Goal: Find specific page/section: Find specific page/section

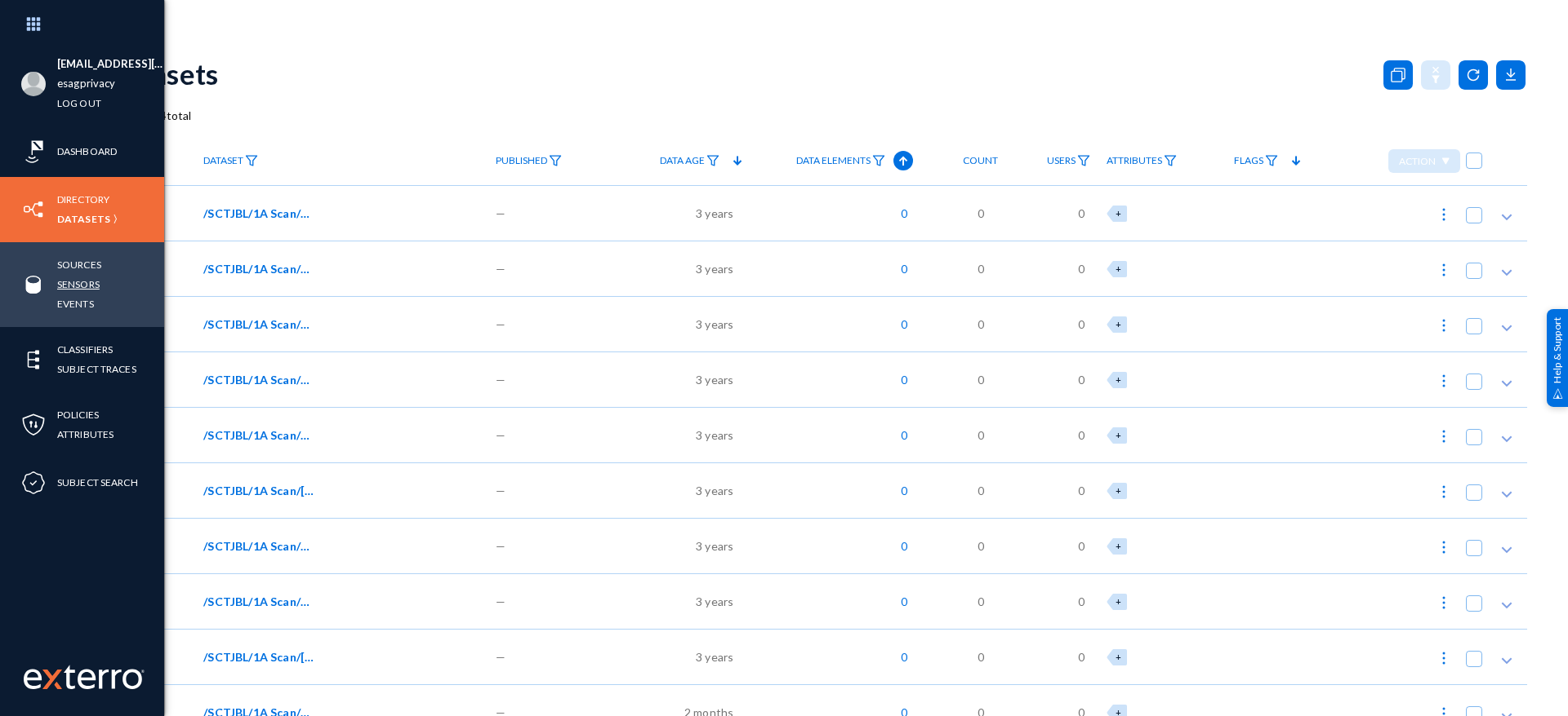
click at [80, 283] on link "Sensors" at bounding box center [77, 284] width 42 height 19
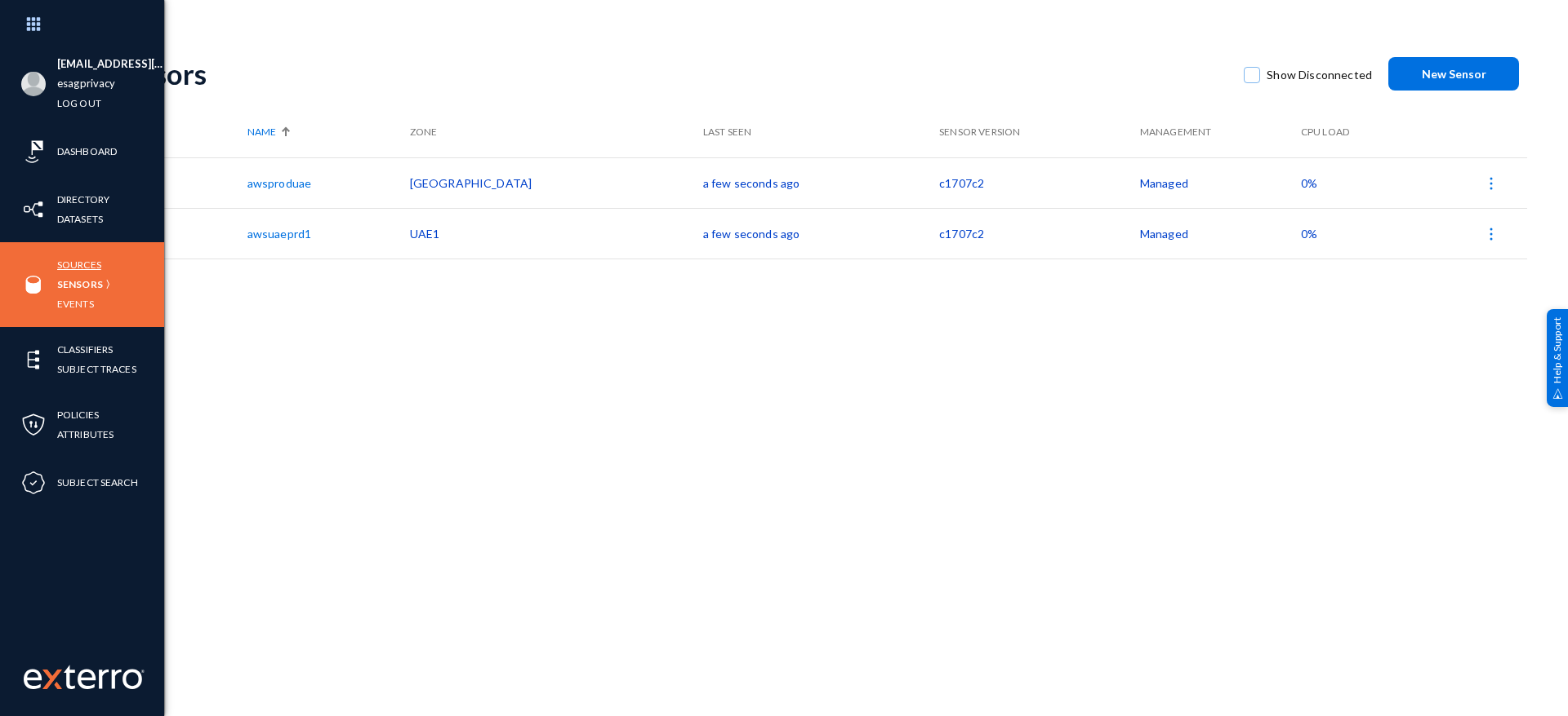
click at [88, 263] on link "Sources" at bounding box center [78, 264] width 44 height 19
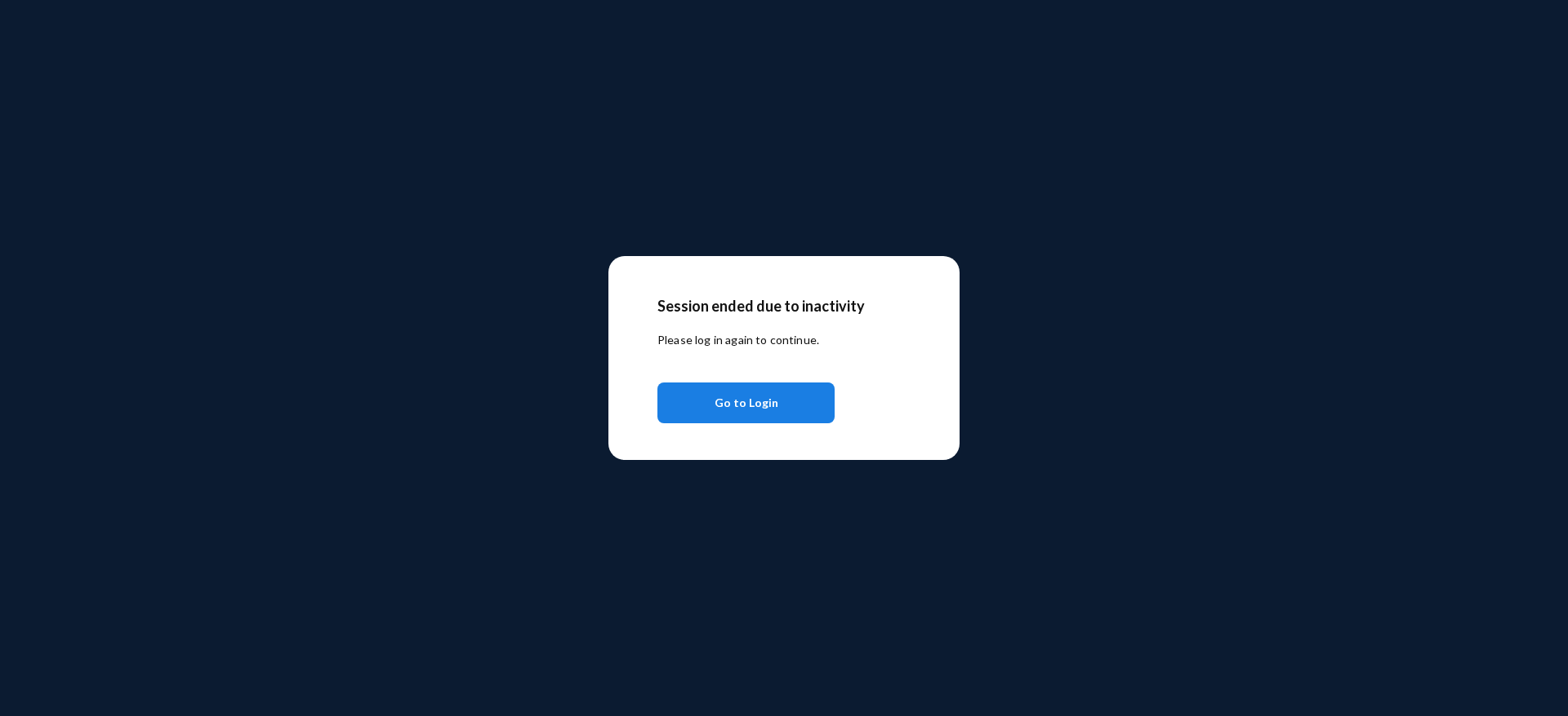
click at [784, 411] on button "Go to Login" at bounding box center [745, 403] width 177 height 41
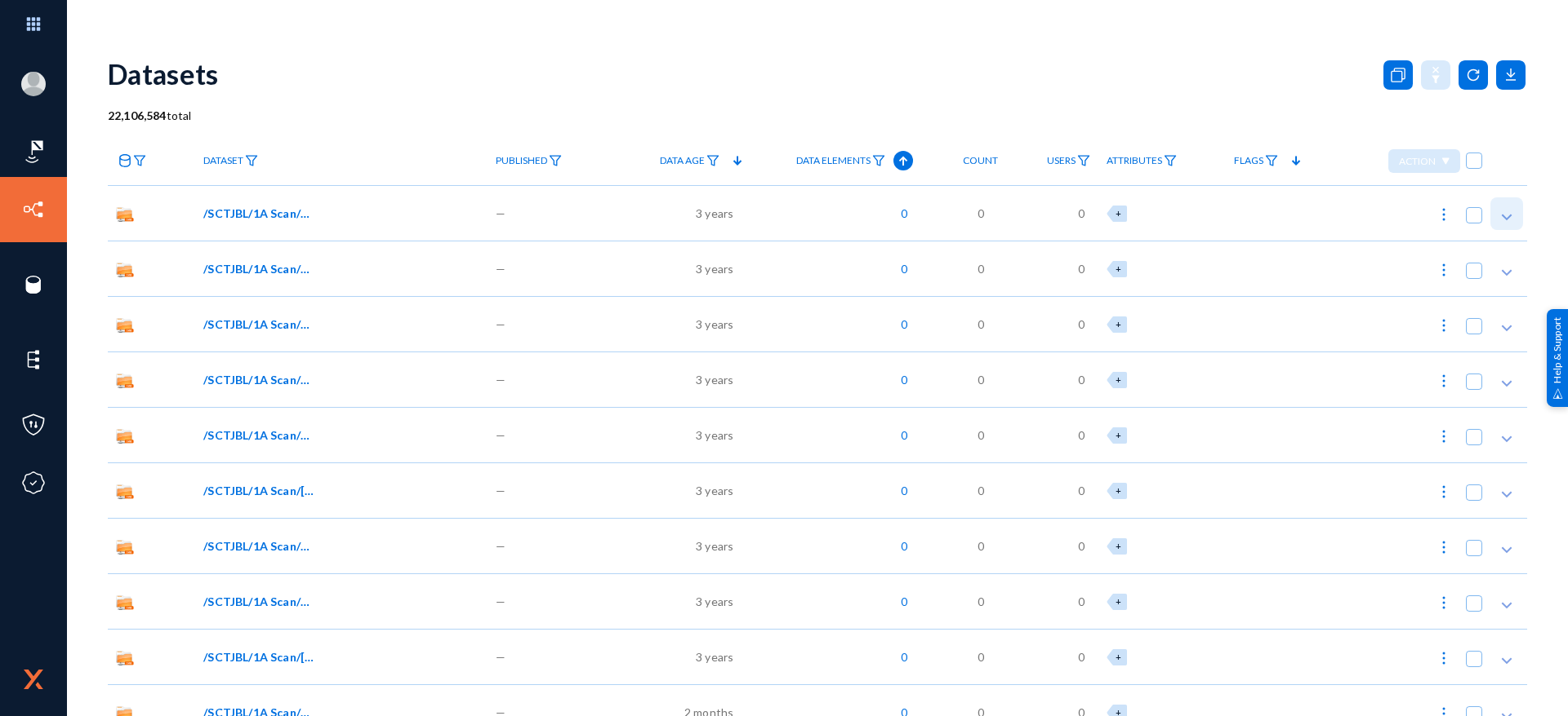
click at [1503, 211] on icon at bounding box center [1506, 217] width 17 height 17
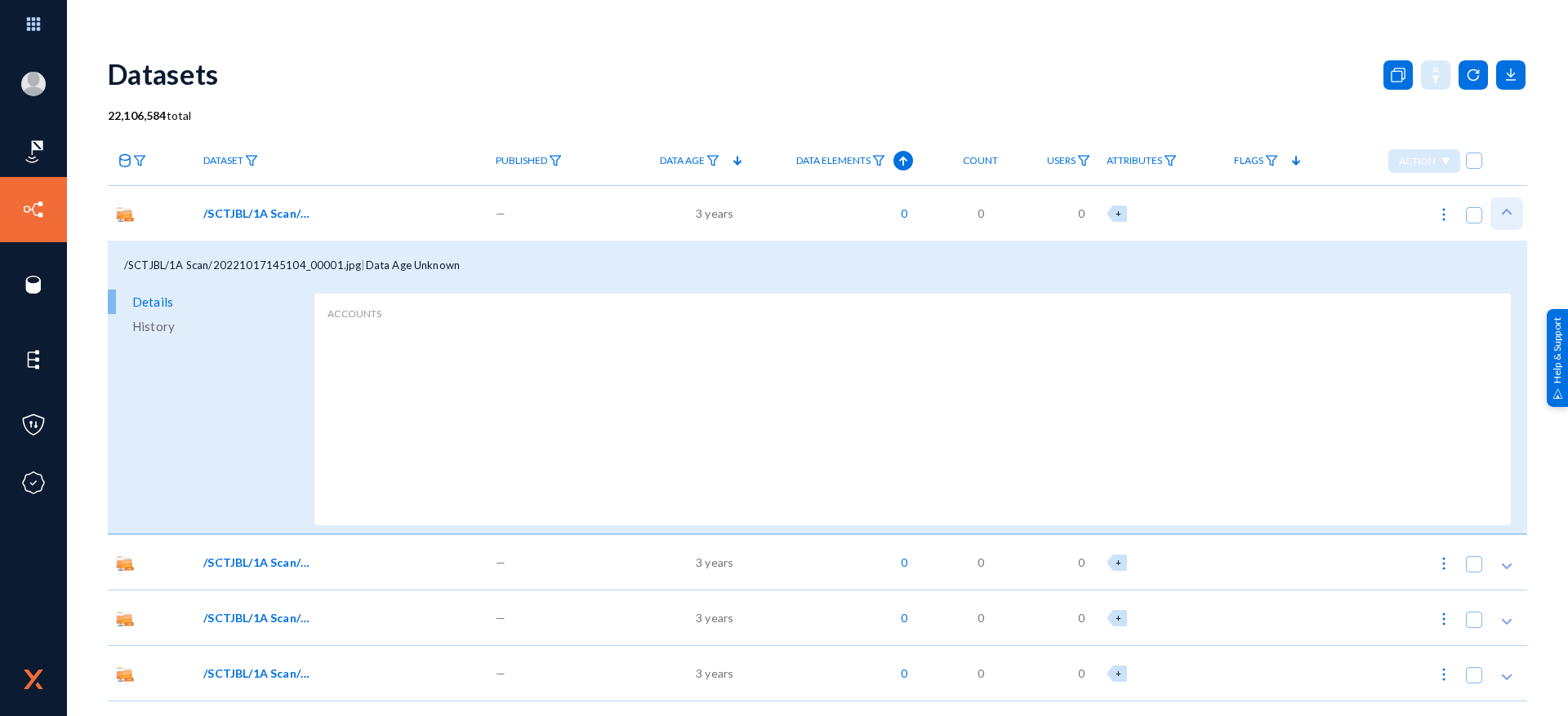
click at [1503, 211] on polygon at bounding box center [1506, 211] width 11 height 7
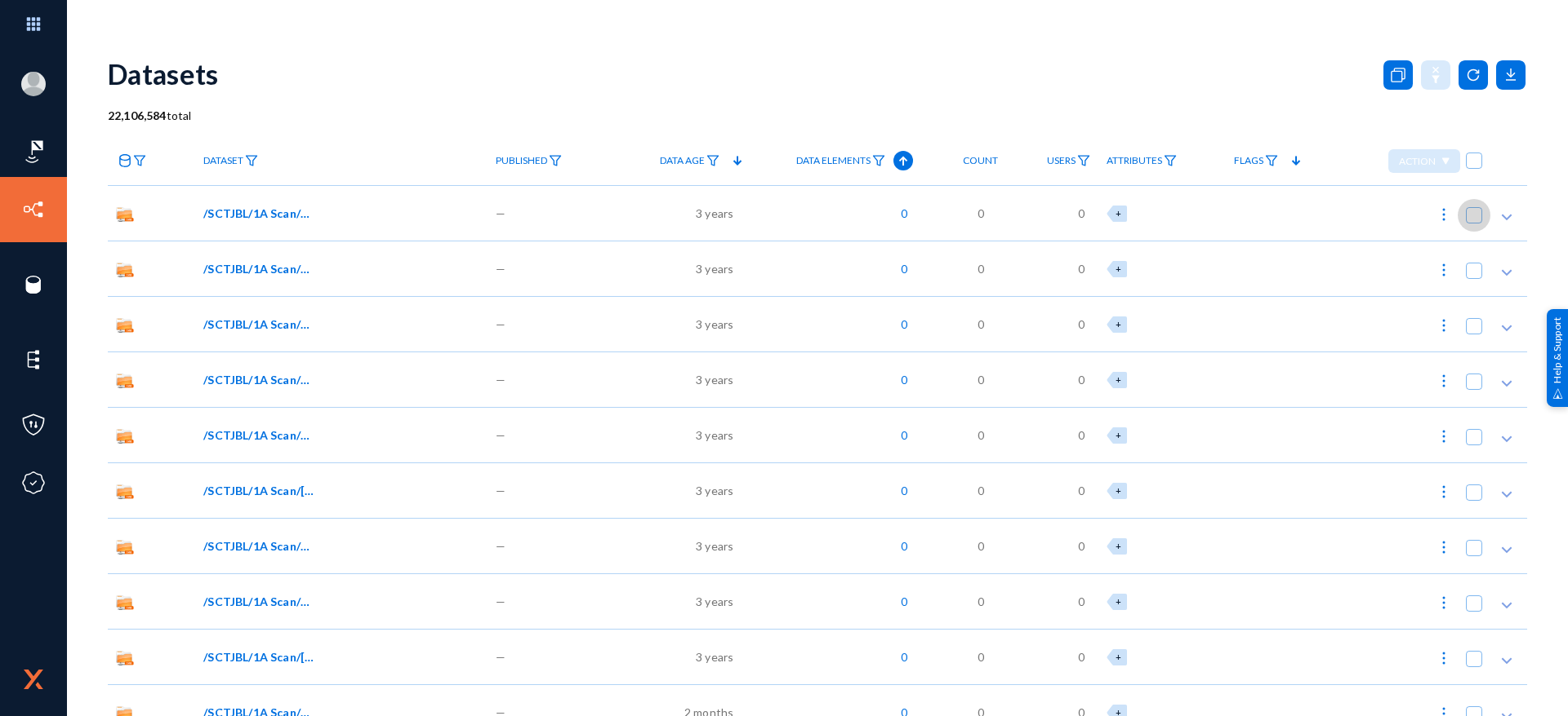
click at [1465, 219] on span at bounding box center [1473, 215] width 17 height 17
click at [1473, 223] on input "checkbox" at bounding box center [1474, 224] width 2 height 2
checkbox input "true"
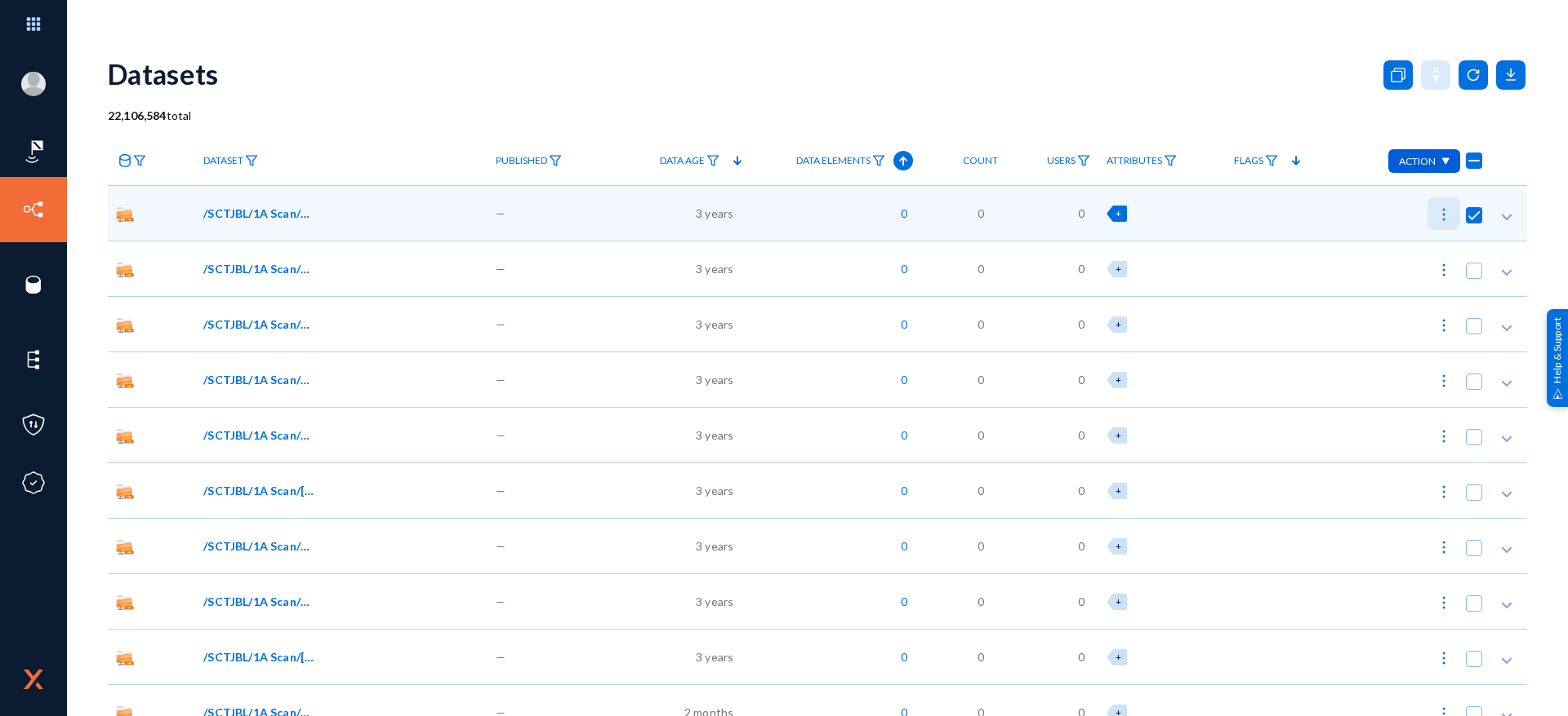
click at [1445, 219] on img at bounding box center [1443, 214] width 17 height 17
click at [1443, 155] on div at bounding box center [784, 358] width 1568 height 716
click at [1440, 158] on img at bounding box center [1444, 161] width 9 height 8
click at [1256, 96] on div at bounding box center [784, 358] width 1568 height 716
